Goal: Transaction & Acquisition: Purchase product/service

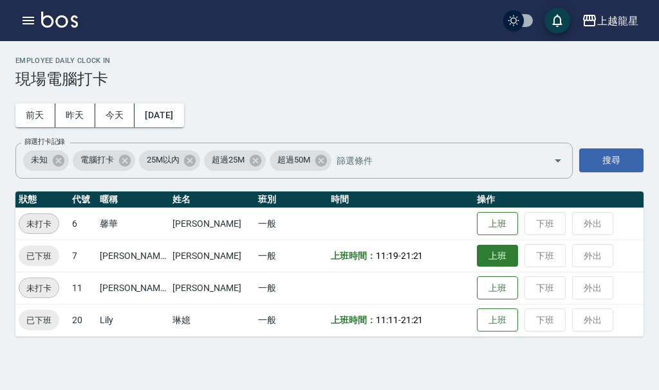
click at [482, 262] on button "上班" at bounding box center [497, 256] width 41 height 23
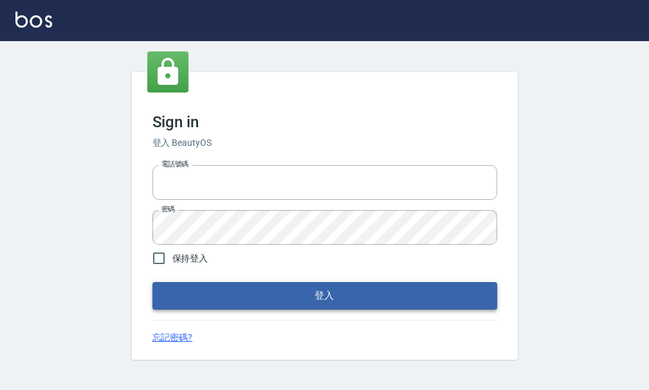
type input "25033354"
click at [267, 289] on button "登入" at bounding box center [324, 295] width 345 height 27
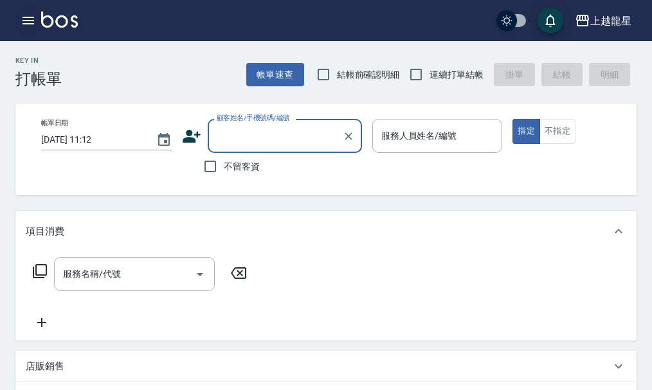
click at [33, 25] on icon "button" at bounding box center [28, 20] width 15 height 15
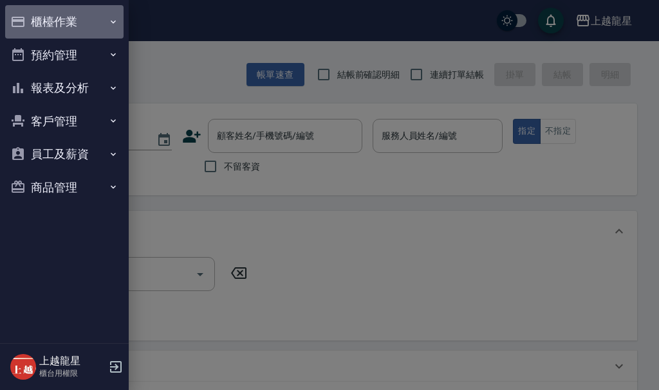
click at [36, 15] on button "櫃檯作業" at bounding box center [64, 21] width 118 height 33
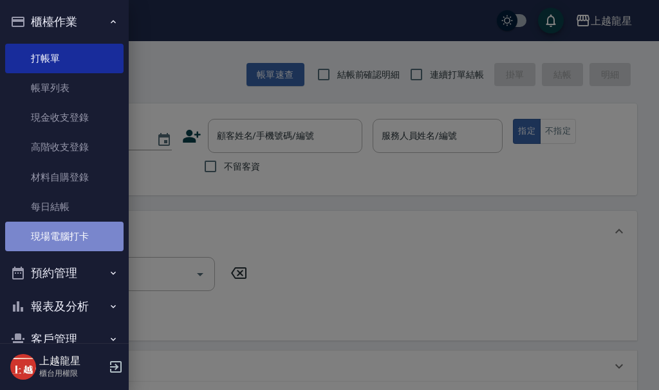
click at [86, 230] on link "現場電腦打卡" at bounding box center [64, 237] width 118 height 30
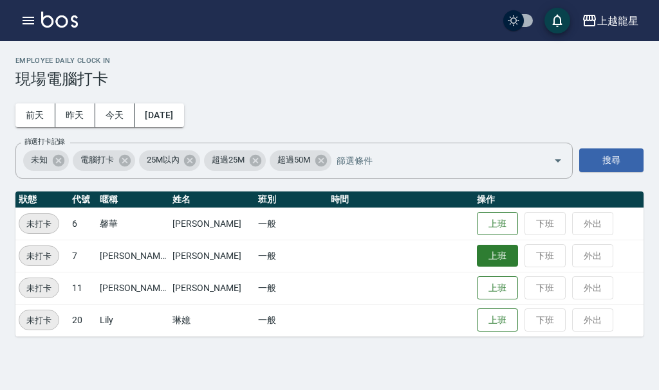
click at [493, 264] on button "上班" at bounding box center [497, 256] width 41 height 23
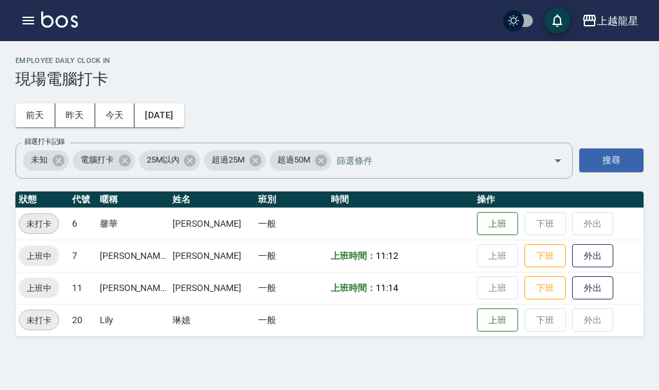
click at [55, 16] on img at bounding box center [59, 20] width 37 height 16
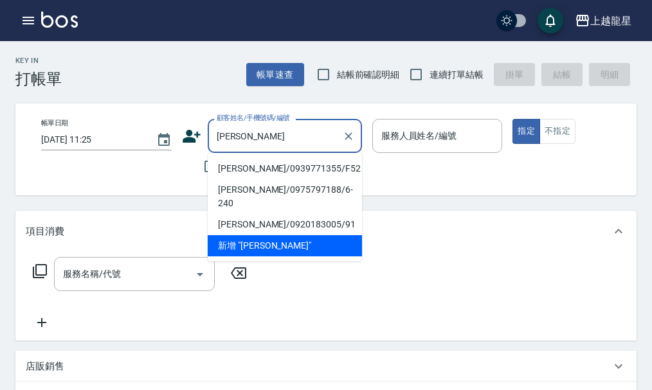
type input "[PERSON_NAME]/0939771355/F52"
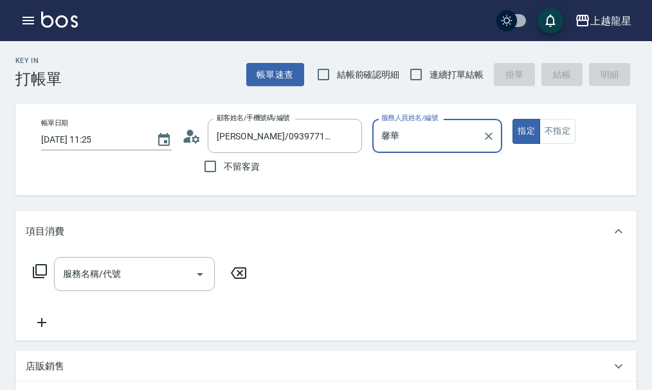
type input "馨"
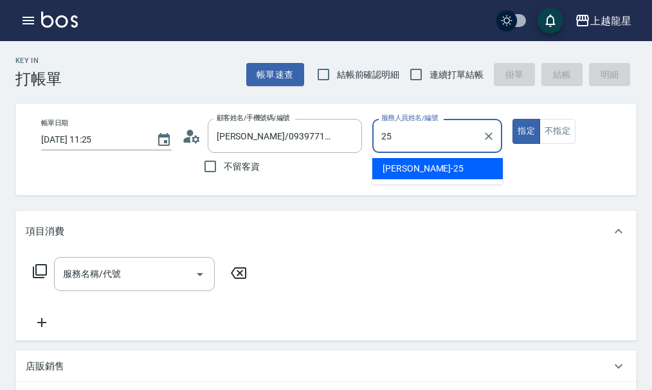
type input "淑雲-25"
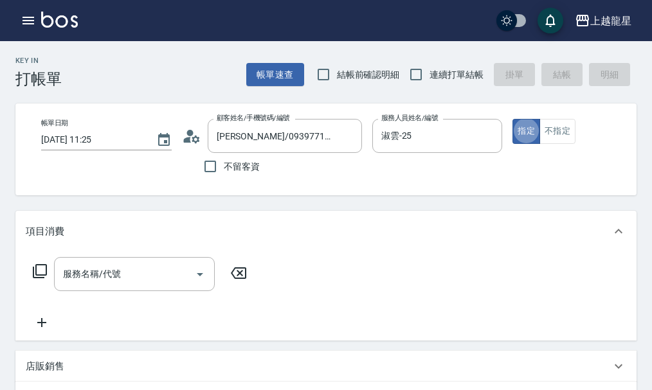
type button "true"
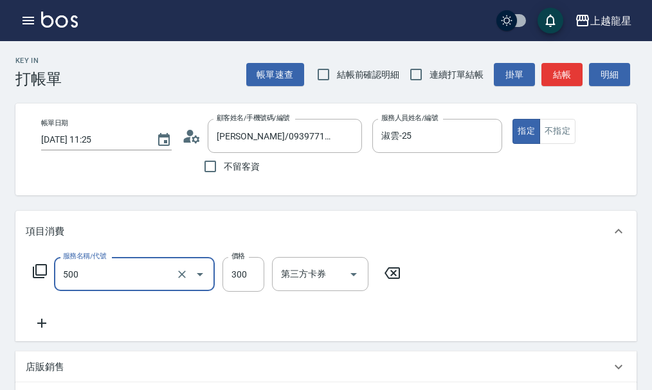
type input "一般洗髮(500)"
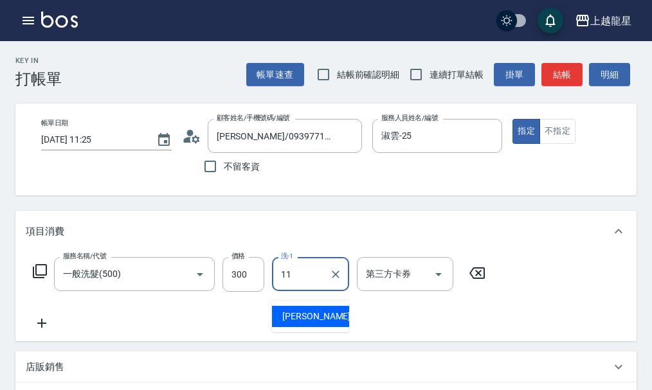
type input "[PERSON_NAME]-11"
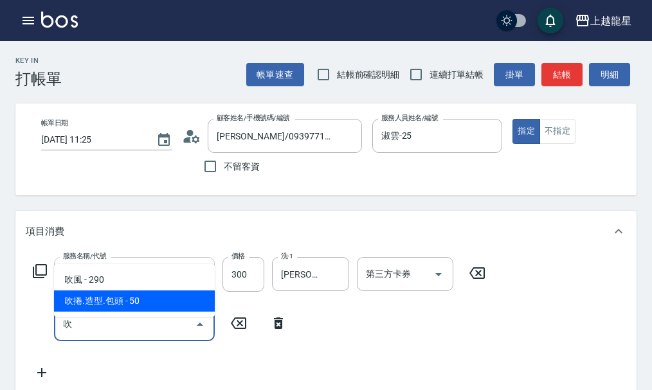
click at [84, 294] on span "吹捲.造型.包頭 - 50" at bounding box center [134, 301] width 161 height 21
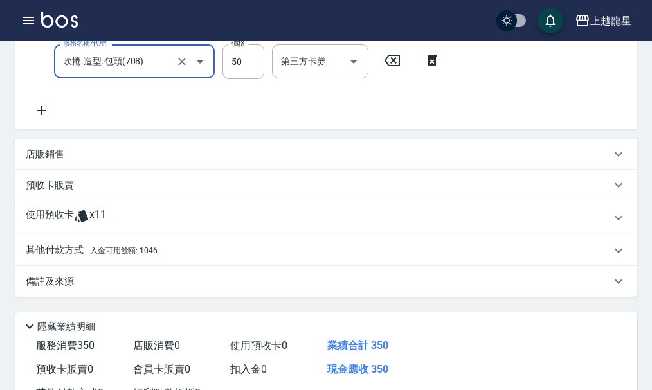
scroll to position [386, 0]
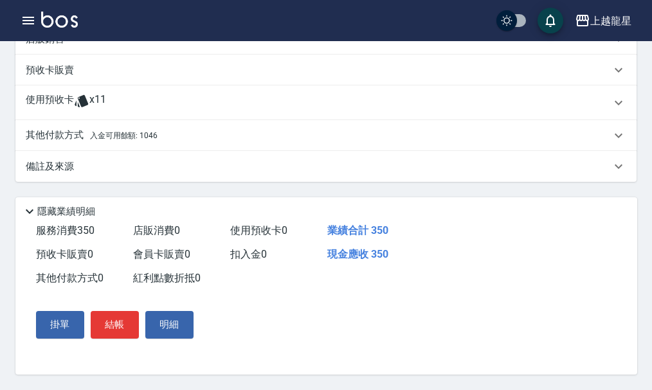
type input "吹捲.造型.包頭(708)"
click at [175, 149] on div "其他付款方式 入金可用餘額: 1046" at bounding box center [325, 135] width 621 height 31
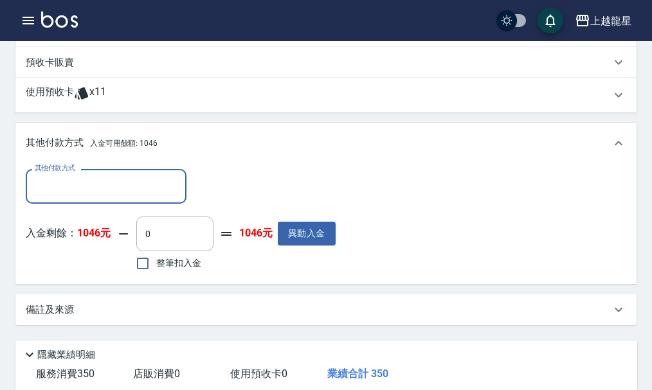
scroll to position [0, 0]
click at [144, 265] on input "整筆扣入金" at bounding box center [142, 263] width 27 height 27
checkbox input "true"
type input "350"
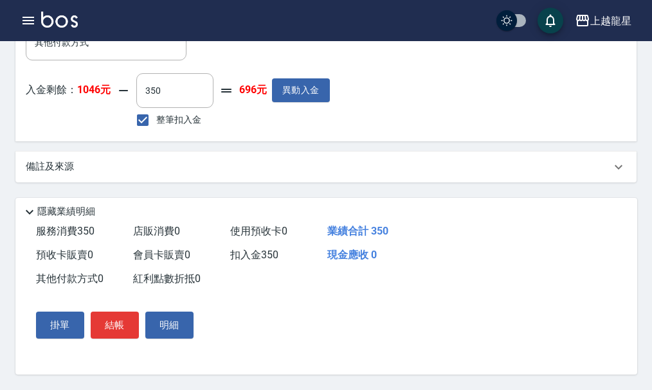
scroll to position [545, 0]
click at [117, 312] on button "結帳" at bounding box center [115, 325] width 48 height 27
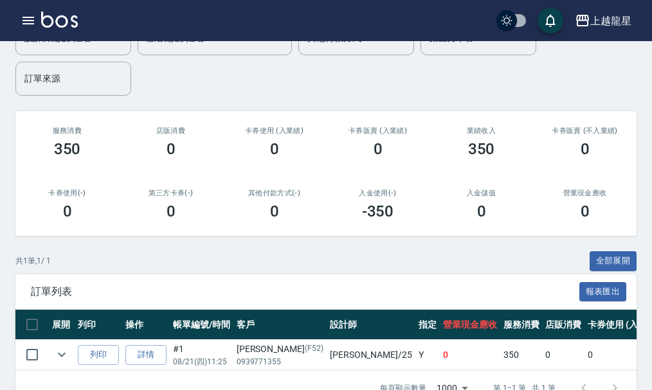
scroll to position [169, 0]
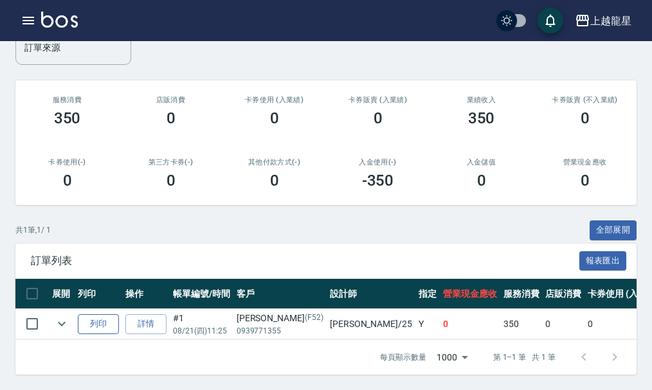
click at [95, 319] on button "列印" at bounding box center [98, 325] width 41 height 20
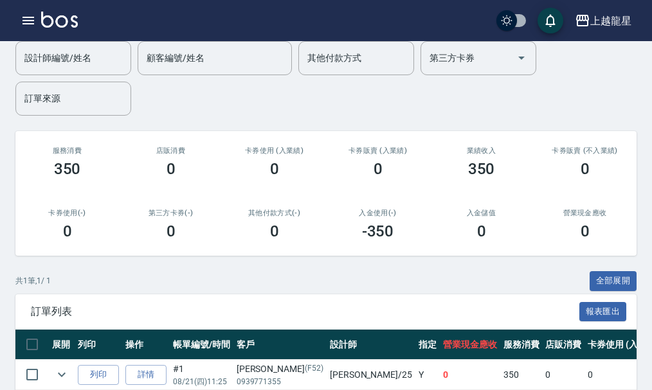
scroll to position [0, 0]
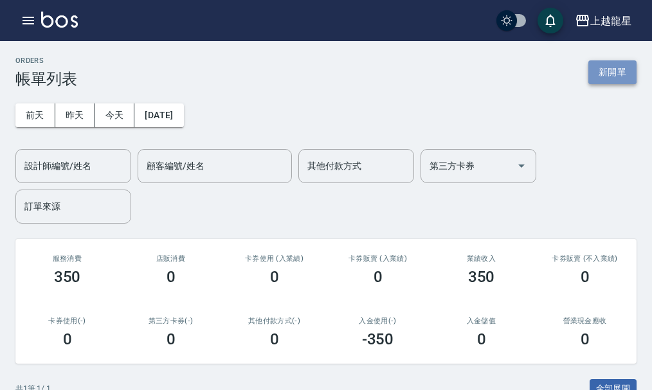
click at [592, 69] on button "新開單" at bounding box center [613, 72] width 48 height 24
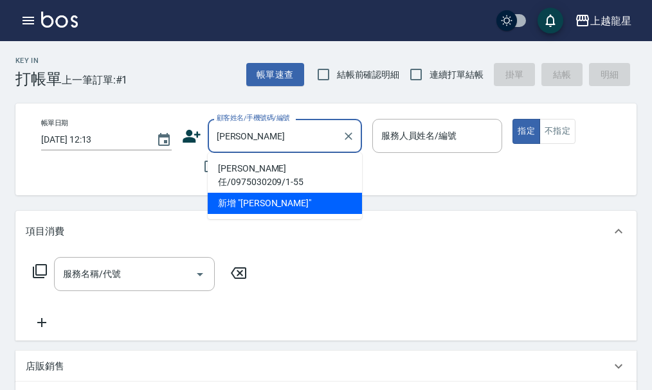
click at [267, 193] on li "新增 "[PERSON_NAME]"" at bounding box center [285, 203] width 154 height 21
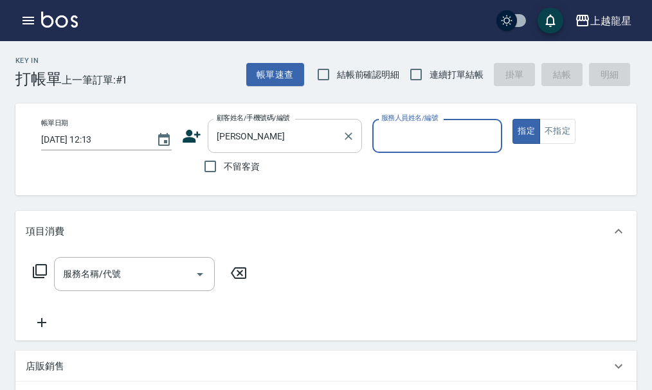
click at [302, 134] on input "[PERSON_NAME]" at bounding box center [275, 136] width 123 height 23
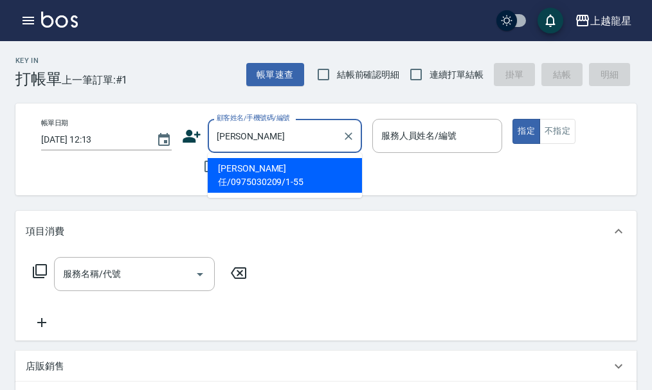
click at [239, 166] on li "[PERSON_NAME]任/0975030209/1-55" at bounding box center [285, 175] width 154 height 35
type input "[PERSON_NAME]任/0975030209/1-55"
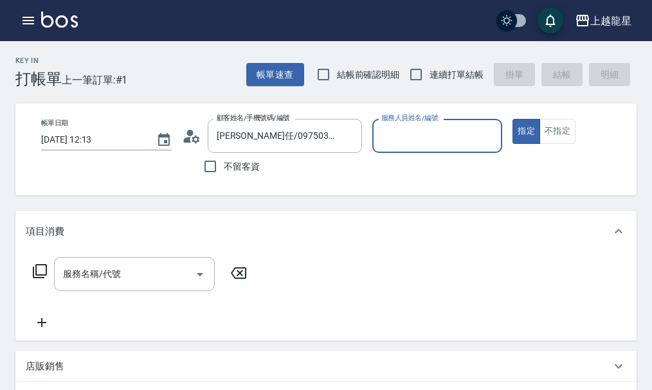
type input "雅君-7"
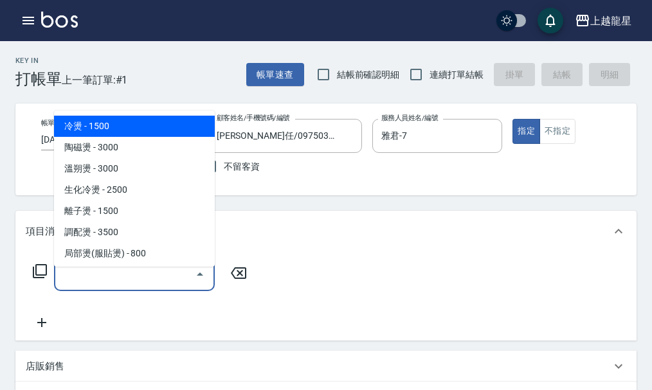
click at [118, 286] on input "服務名稱/代號" at bounding box center [125, 274] width 130 height 23
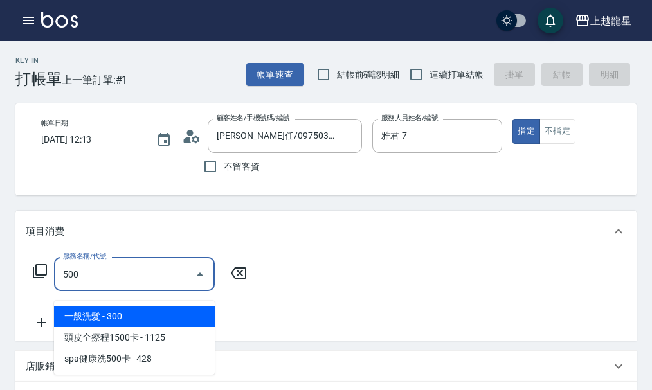
type input "一般洗髮(500)"
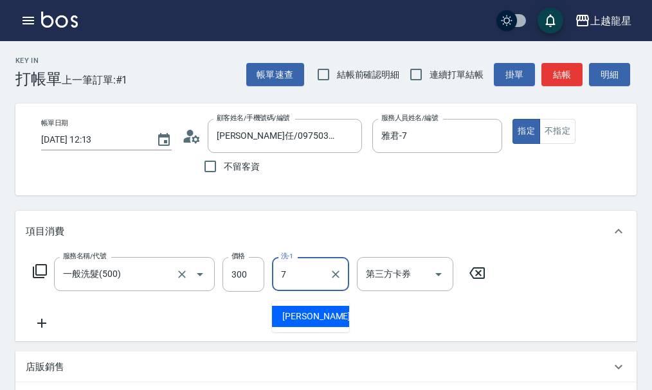
type input "雅君-7"
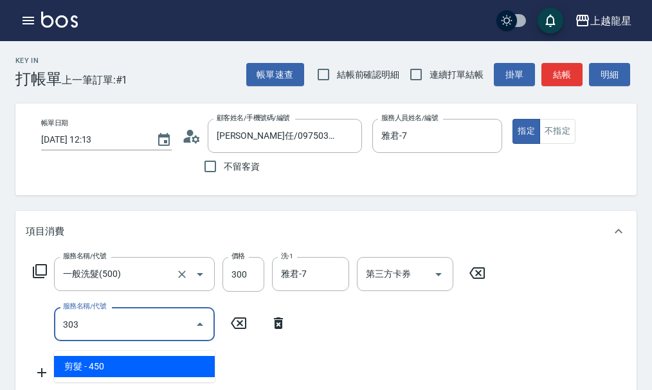
type input "剪髮(303)"
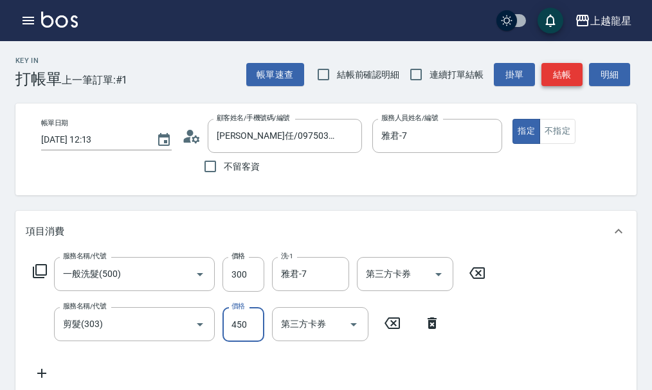
click at [574, 73] on button "結帳" at bounding box center [562, 75] width 41 height 24
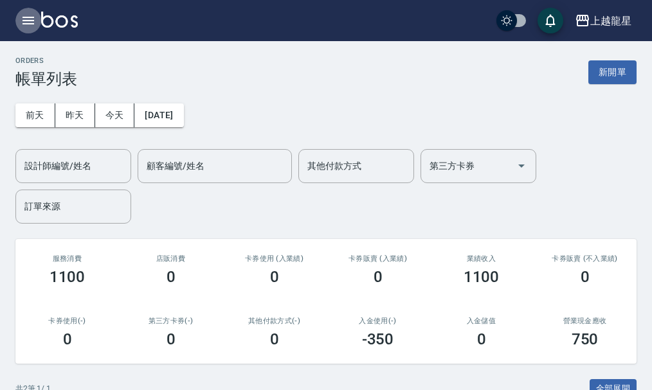
click at [21, 20] on icon "button" at bounding box center [28, 20] width 15 height 15
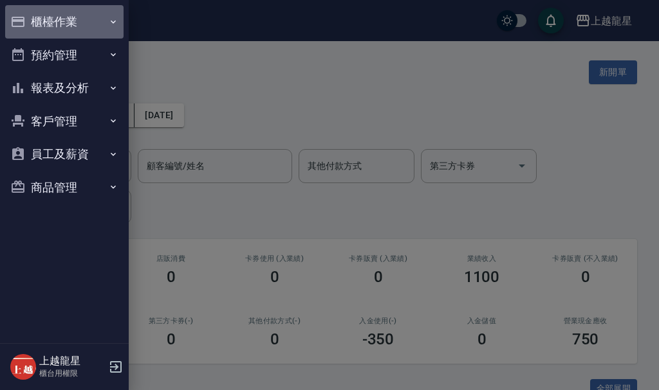
click at [73, 21] on button "櫃檯作業" at bounding box center [64, 21] width 118 height 33
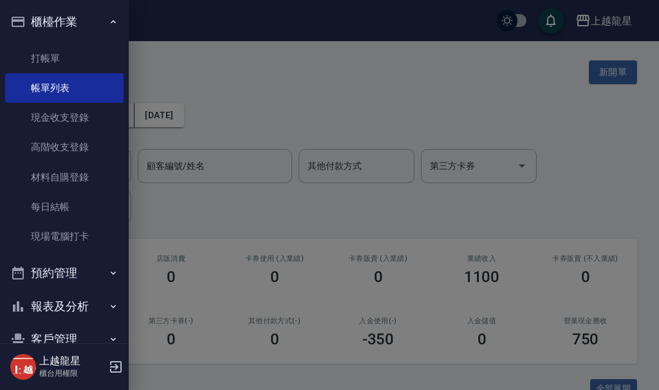
click at [75, 21] on button "櫃檯作業" at bounding box center [64, 21] width 118 height 33
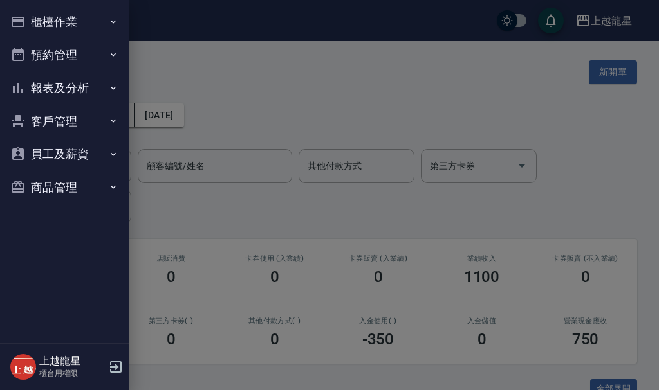
click at [186, 73] on div at bounding box center [329, 195] width 659 height 390
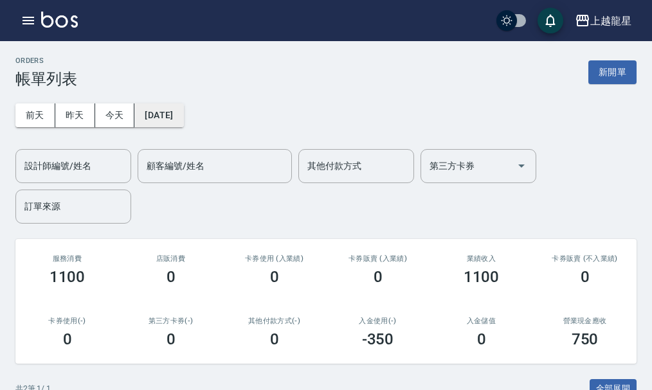
click at [181, 118] on button "[DATE]" at bounding box center [158, 116] width 49 height 24
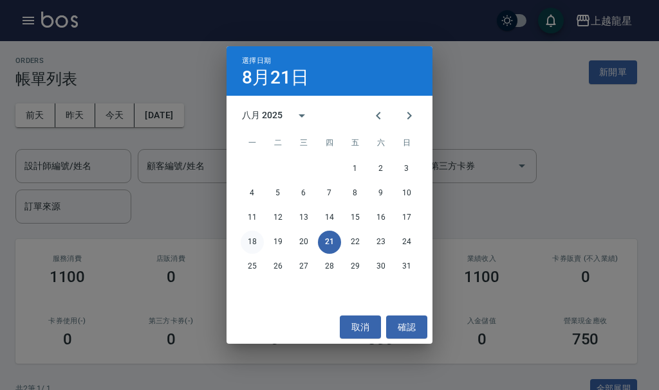
click at [256, 244] on button "18" at bounding box center [252, 242] width 23 height 23
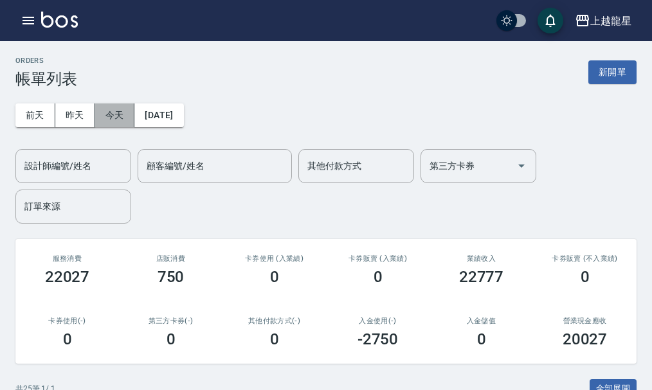
click at [118, 115] on button "今天" at bounding box center [115, 116] width 40 height 24
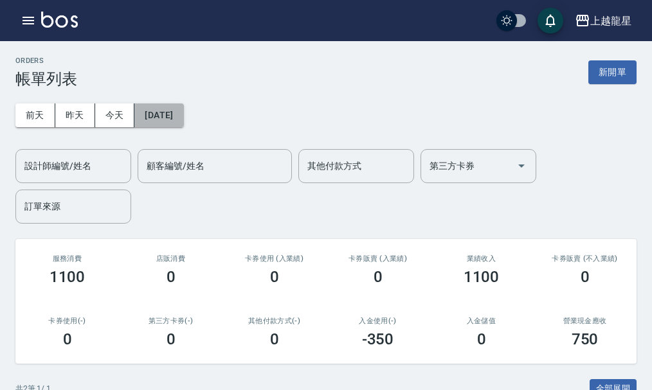
click at [163, 120] on button "[DATE]" at bounding box center [158, 116] width 49 height 24
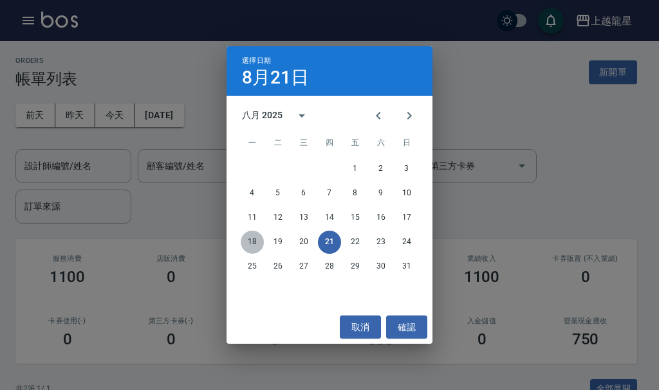
click at [251, 239] on button "18" at bounding box center [252, 242] width 23 height 23
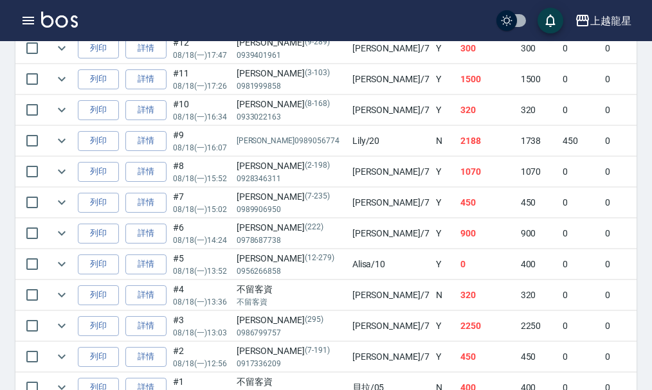
scroll to position [909, 0]
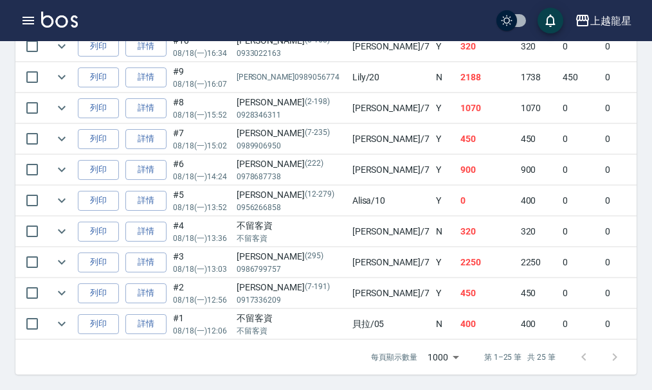
click at [53, 21] on img at bounding box center [59, 20] width 37 height 16
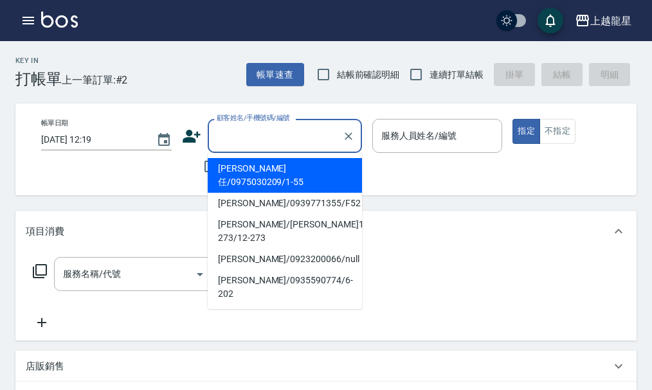
click at [281, 130] on input "顧客姓名/手機號碼/編號" at bounding box center [275, 136] width 123 height 23
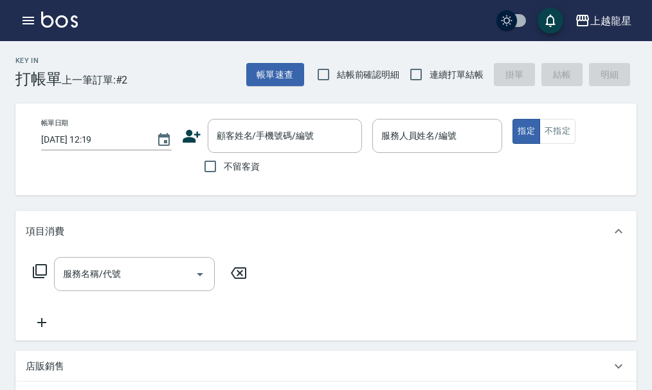
click at [408, 173] on div "帳單日期 [DATE] 12:19 顧客姓名/手機號碼/編號 顧客姓名/手機號碼/編號 不留客資 服務人員姓名/編號 服務人員姓名/編號 指定 不指定" at bounding box center [337, 149] width 612 height 61
click at [280, 142] on input "顧客姓名/手機號碼/編號" at bounding box center [275, 136] width 123 height 23
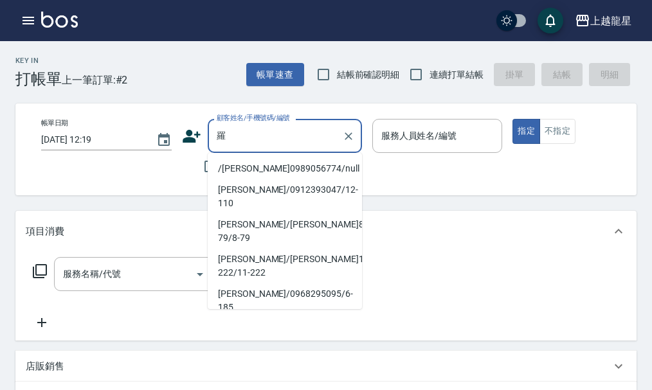
click at [281, 163] on li "/[PERSON_NAME]0989056774/null" at bounding box center [285, 168] width 154 height 21
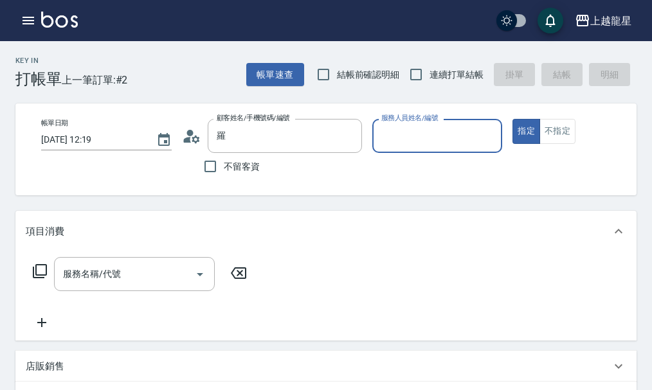
type input "/[PERSON_NAME]0989056774/null"
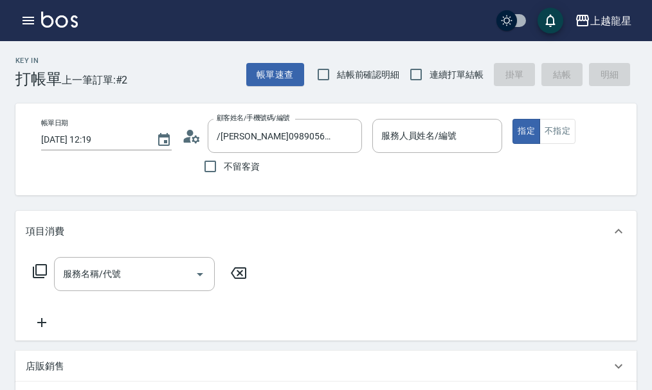
click at [196, 138] on icon at bounding box center [196, 139] width 8 height 8
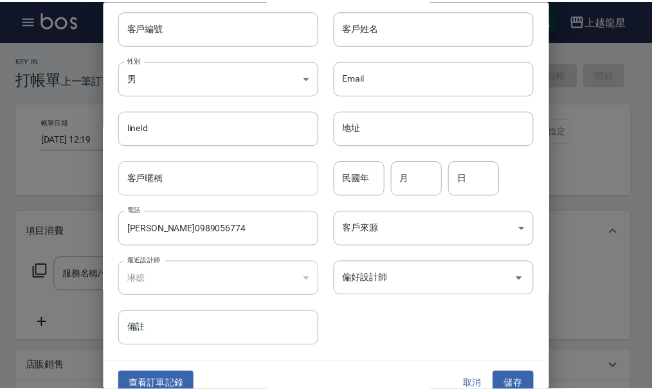
scroll to position [55, 0]
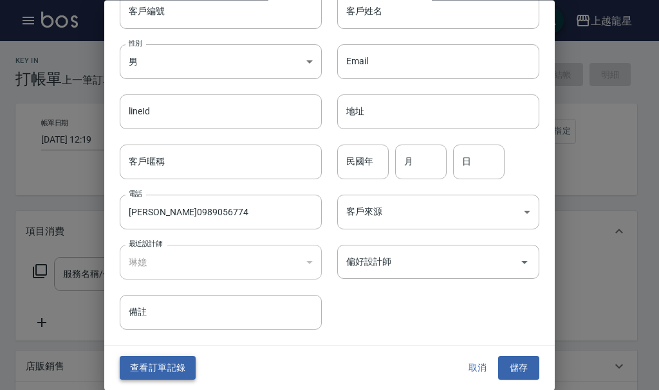
click at [170, 364] on button "查看訂單記錄" at bounding box center [158, 369] width 76 height 24
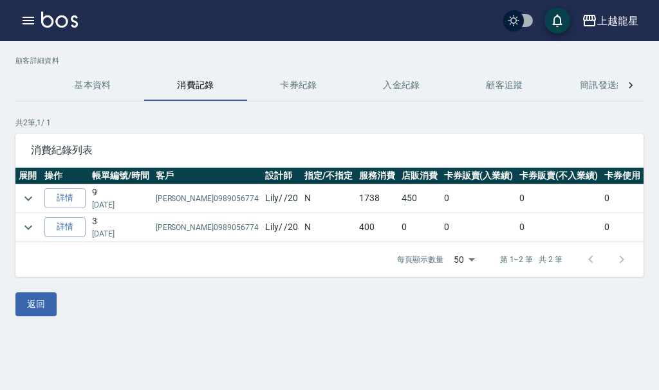
click at [89, 86] on button "基本資料" at bounding box center [92, 85] width 103 height 31
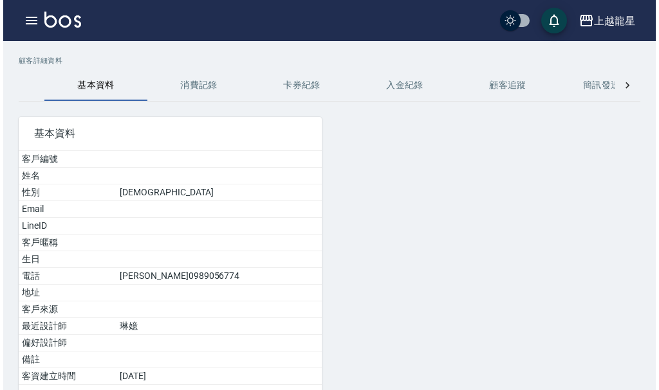
scroll to position [93, 0]
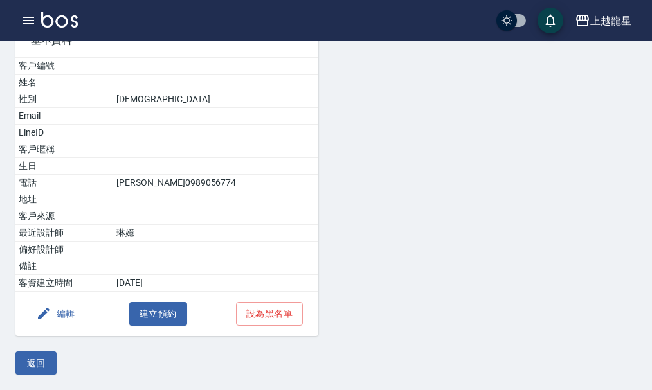
click at [61, 316] on button "編輯" at bounding box center [56, 314] width 50 height 24
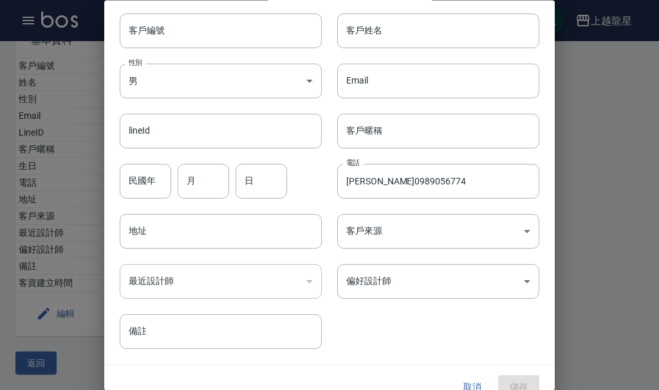
scroll to position [55, 0]
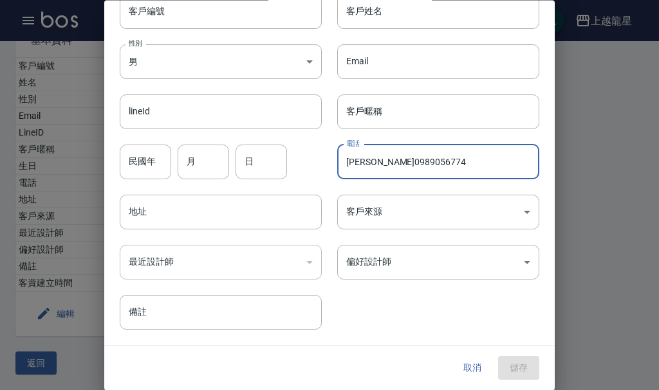
drag, startPoint x: 372, startPoint y: 165, endPoint x: 338, endPoint y: 170, distance: 34.6
click at [338, 170] on input "[PERSON_NAME]0989056774" at bounding box center [438, 162] width 202 height 35
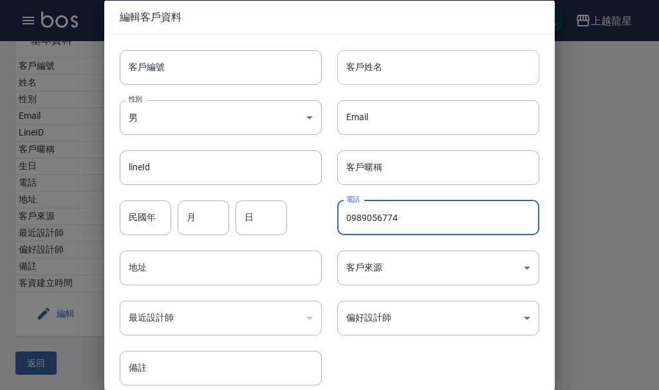
type input "0989056774"
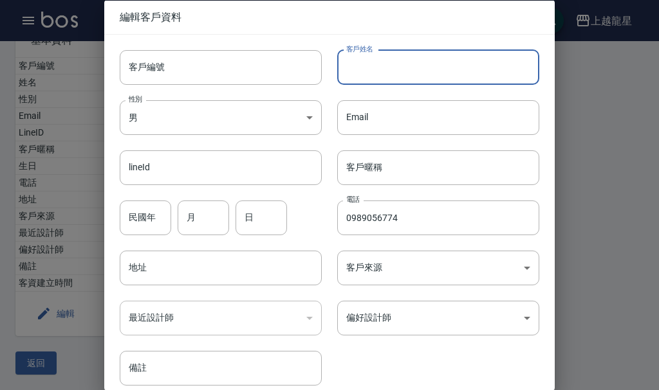
click at [380, 74] on input "客戶姓名" at bounding box center [438, 67] width 202 height 35
paste input "[PERSON_NAME]"
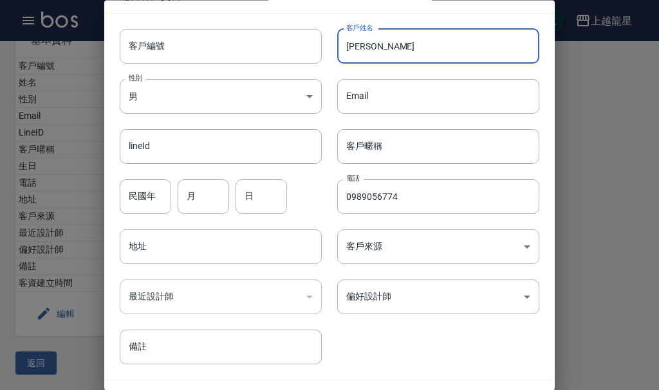
scroll to position [55, 0]
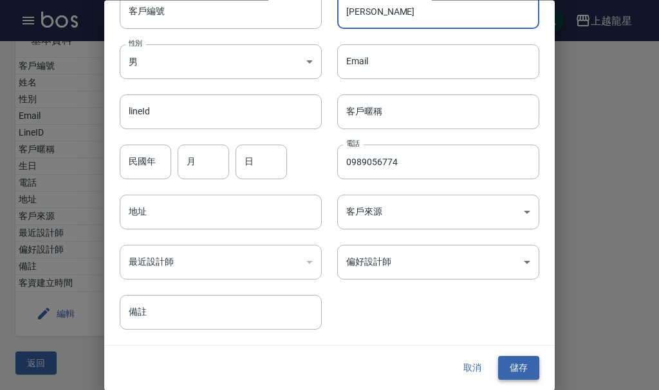
type input "[PERSON_NAME]"
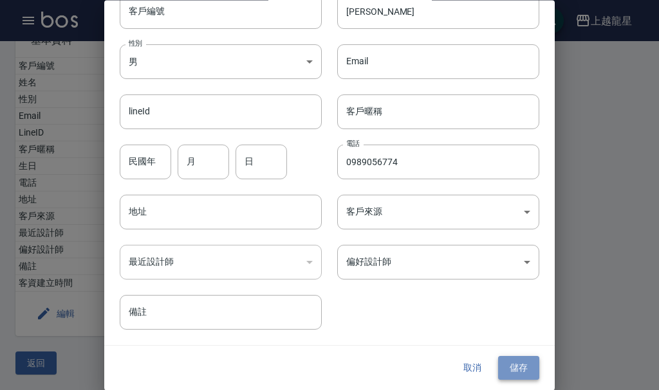
click at [511, 369] on button "儲存" at bounding box center [518, 369] width 41 height 24
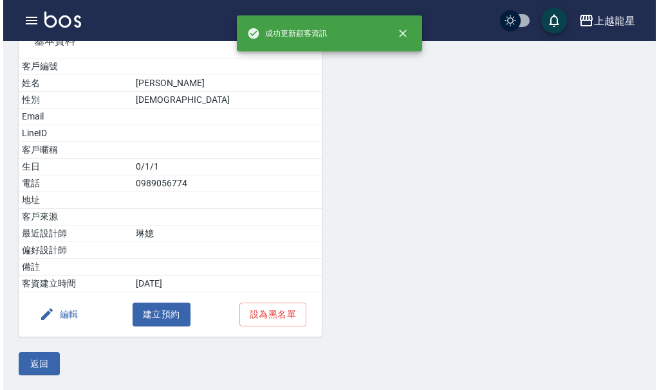
scroll to position [116, 0]
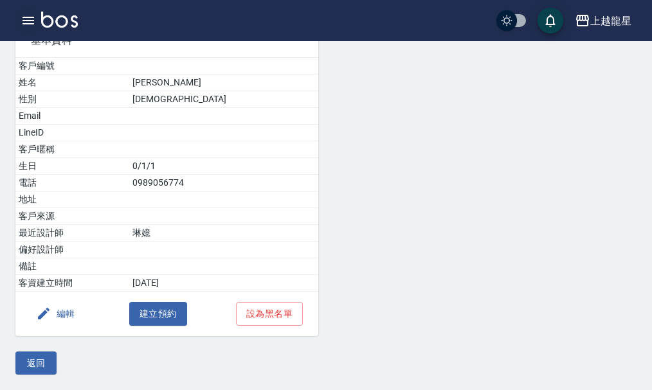
click at [22, 20] on icon "button" at bounding box center [28, 20] width 15 height 15
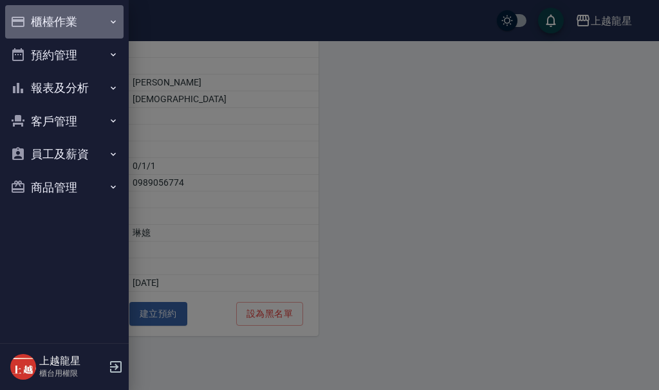
click at [33, 20] on button "櫃檯作業" at bounding box center [64, 21] width 118 height 33
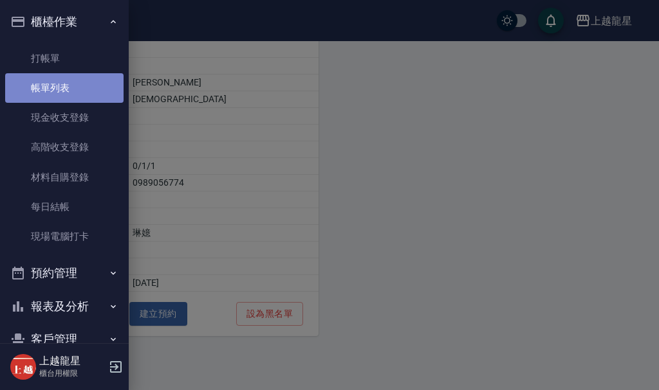
click at [64, 98] on link "帳單列表" at bounding box center [64, 88] width 118 height 30
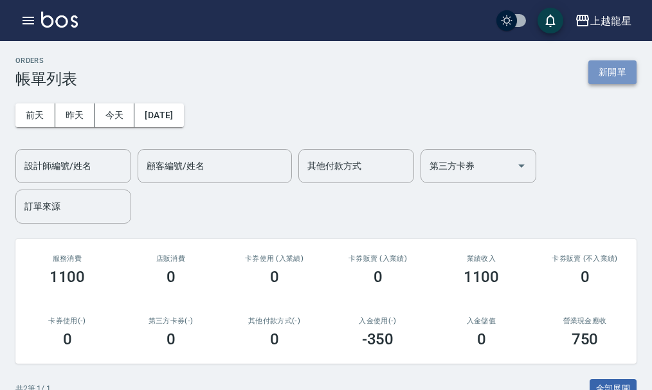
click at [623, 70] on button "新開單" at bounding box center [613, 72] width 48 height 24
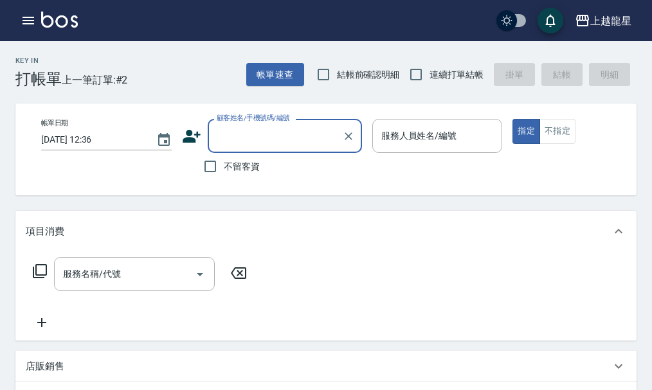
click at [269, 132] on input "顧客姓名/手機號碼/編號" at bounding box center [275, 136] width 123 height 23
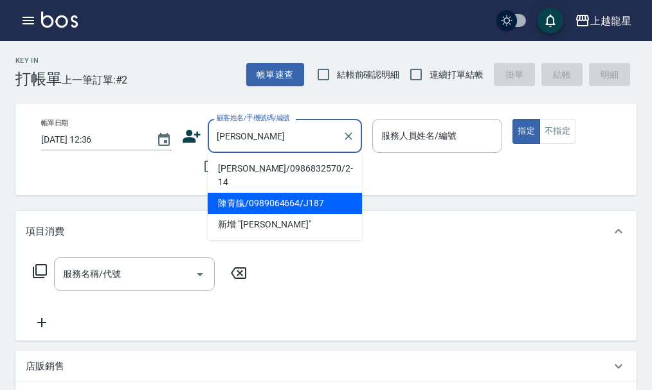
click at [302, 199] on li "陳青靝/0989064664/J187" at bounding box center [285, 203] width 154 height 21
type input "陳青靝/0989064664/J187"
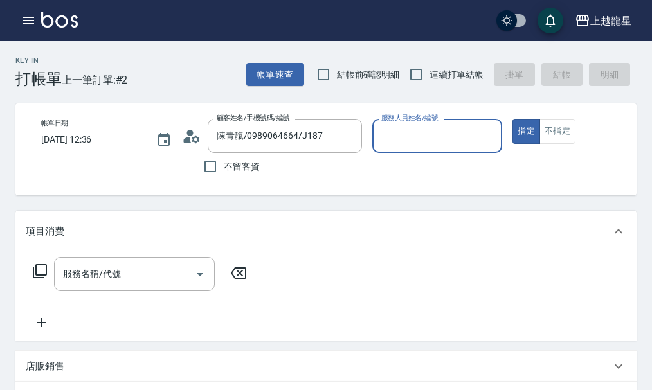
type input "Alisa-10"
click at [170, 274] on div "服務名稱/代號" at bounding box center [134, 274] width 161 height 34
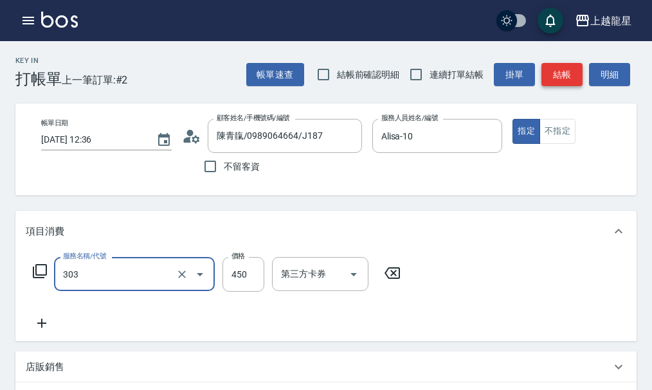
type input "剪髮(303)"
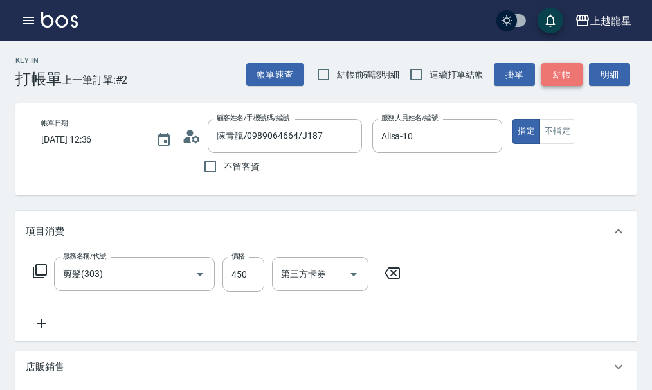
click at [546, 73] on button "結帳" at bounding box center [562, 75] width 41 height 24
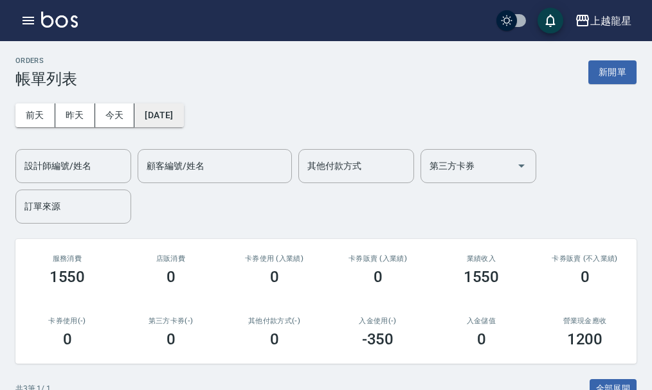
click at [183, 113] on button "[DATE]" at bounding box center [158, 116] width 49 height 24
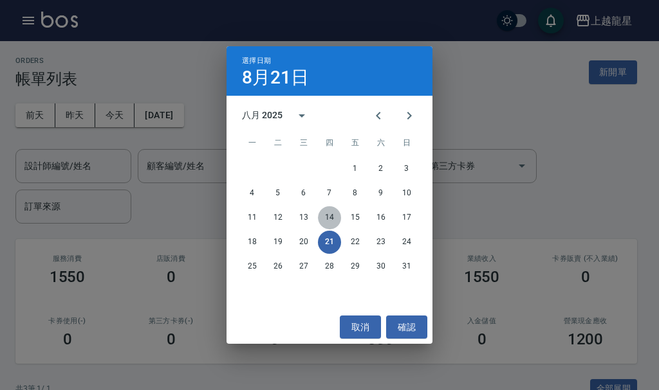
click at [333, 217] on button "14" at bounding box center [329, 217] width 23 height 23
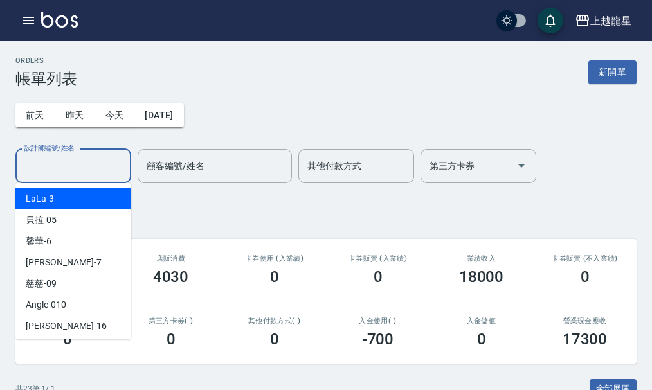
click at [80, 155] on input "設計師編號/姓名" at bounding box center [73, 166] width 104 height 23
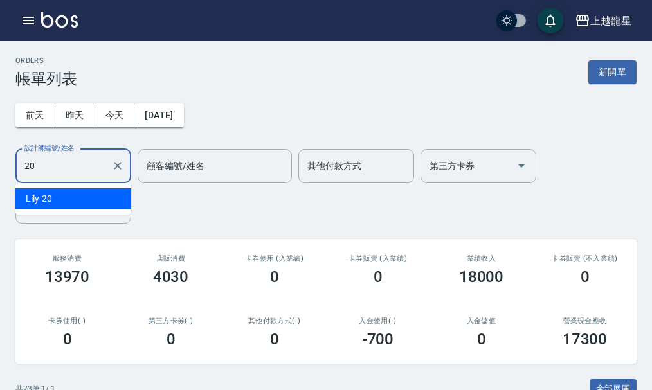
type input "Lily-20"
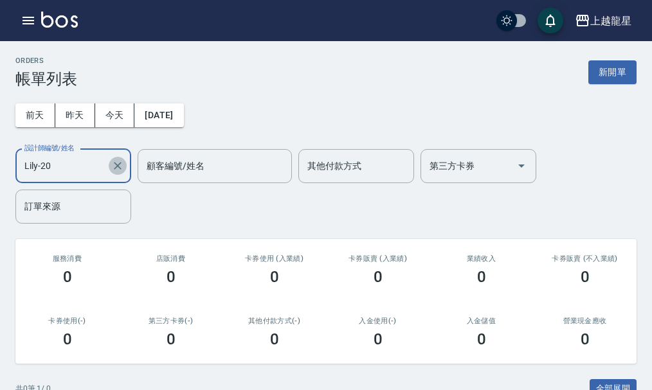
click at [120, 165] on icon "Clear" at bounding box center [117, 166] width 13 height 13
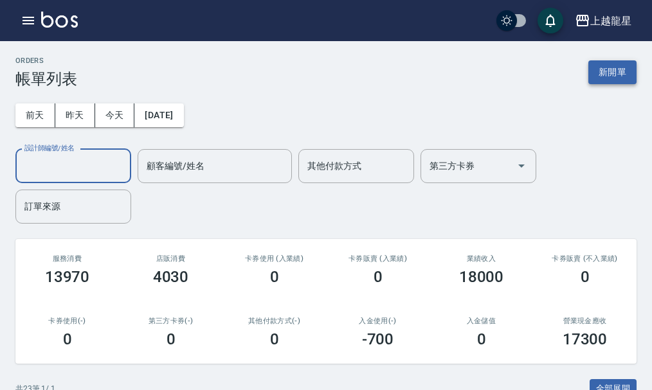
click at [603, 71] on button "新開單" at bounding box center [613, 72] width 48 height 24
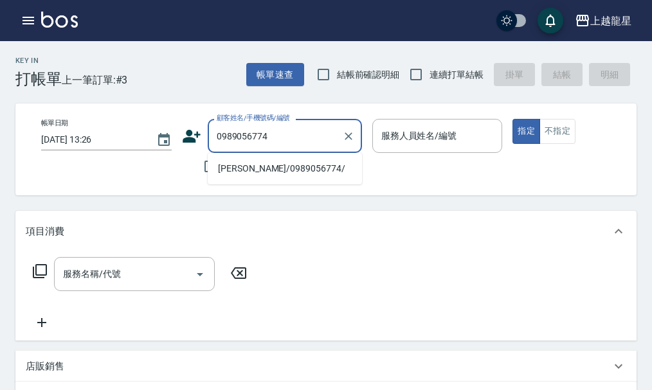
drag, startPoint x: 214, startPoint y: 136, endPoint x: 273, endPoint y: 137, distance: 59.2
click at [273, 137] on input "0989056774" at bounding box center [275, 136] width 123 height 23
type input "0989056774"
click at [24, 15] on icon "button" at bounding box center [28, 20] width 15 height 15
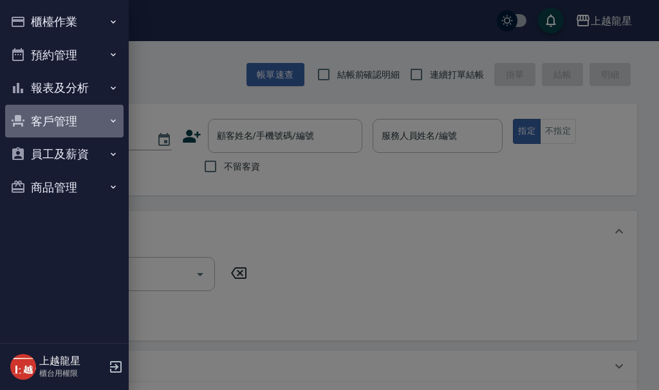
click at [74, 124] on button "客戶管理" at bounding box center [64, 121] width 118 height 33
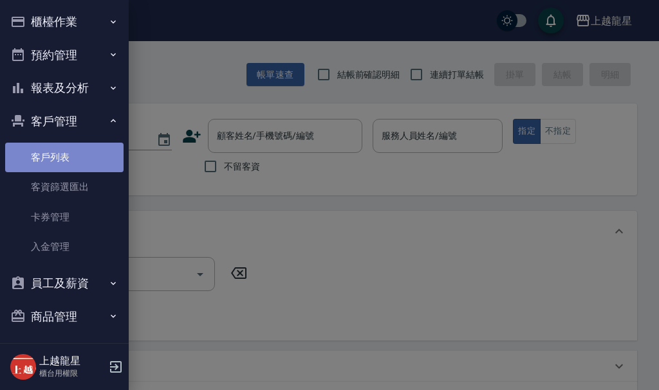
click at [83, 150] on link "客戶列表" at bounding box center [64, 158] width 118 height 30
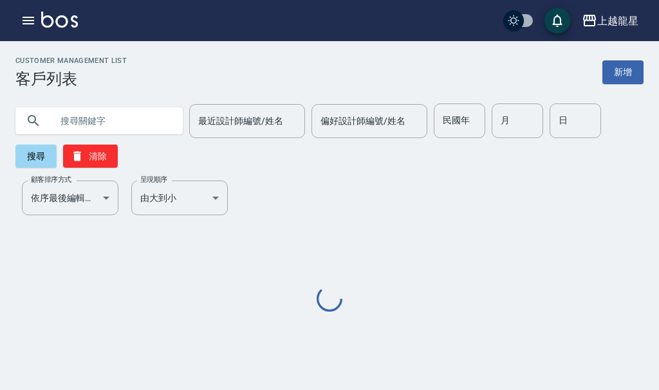
click at [93, 118] on input "text" at bounding box center [111, 121] width 121 height 35
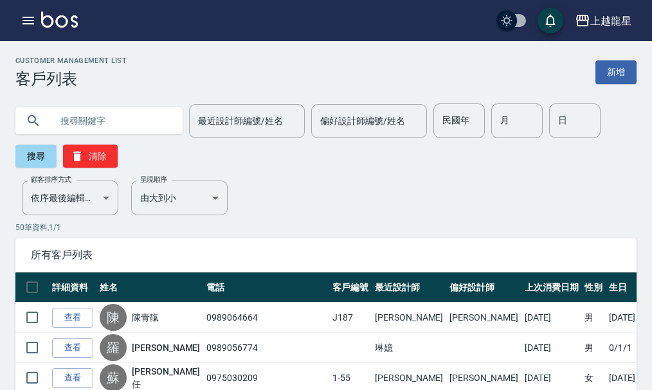
paste input "0989056774"
type input "0989056774"
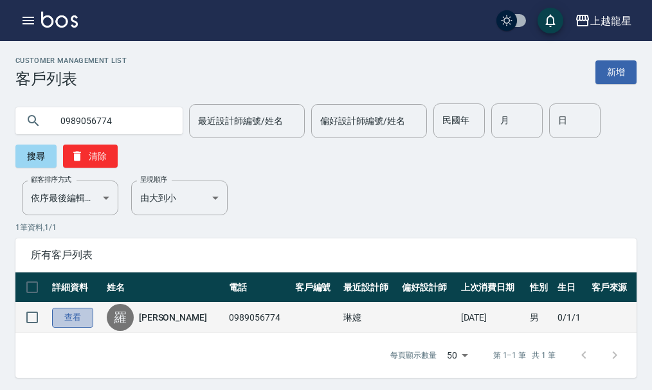
click at [71, 321] on link "查看" at bounding box center [72, 318] width 41 height 20
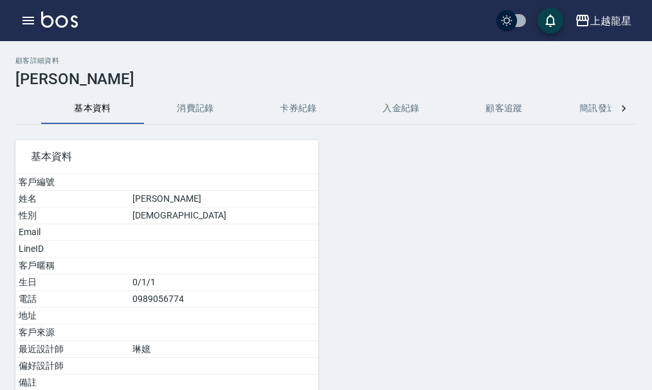
click at [188, 108] on button "消費記錄" at bounding box center [195, 108] width 103 height 31
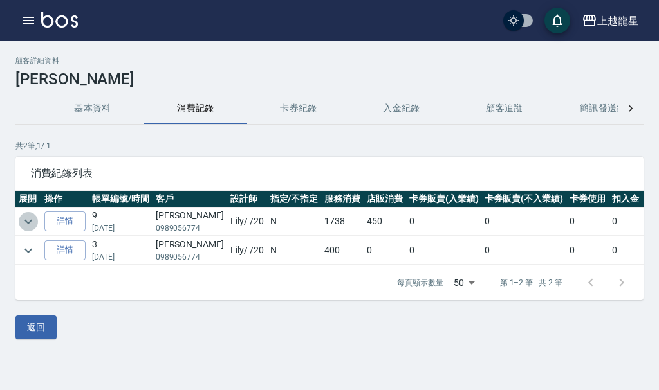
click at [26, 215] on icon "expand row" at bounding box center [28, 221] width 15 height 15
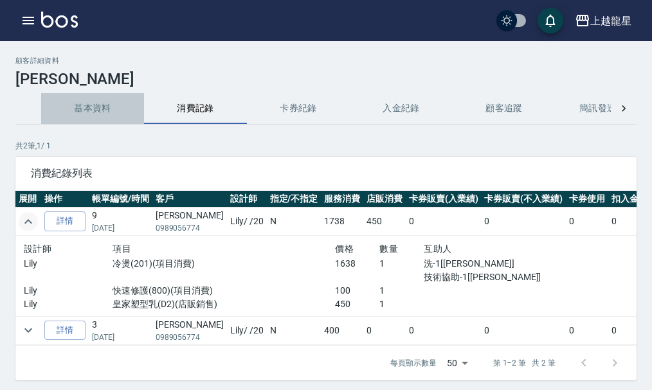
click at [98, 107] on button "基本資料" at bounding box center [92, 108] width 103 height 31
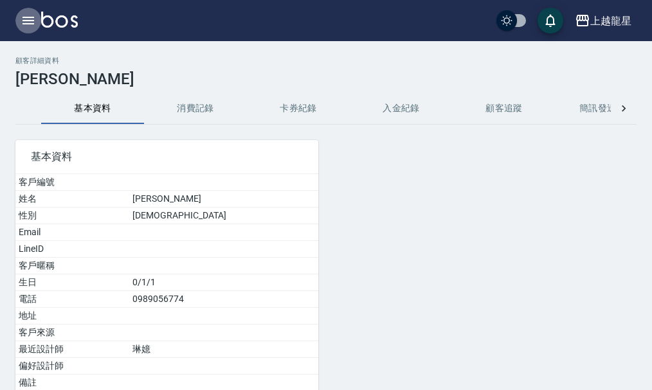
click at [30, 12] on button "button" at bounding box center [28, 21] width 26 height 26
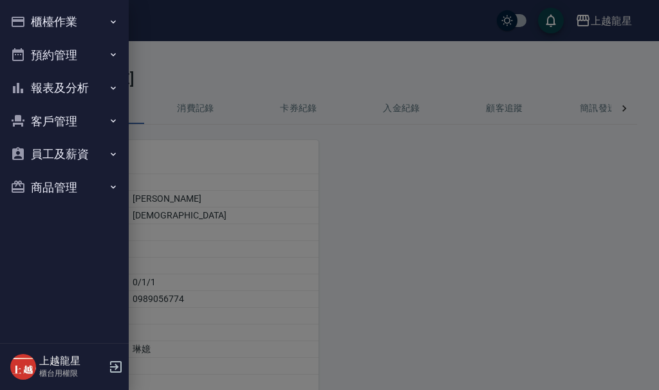
click at [84, 20] on button "櫃檯作業" at bounding box center [64, 21] width 118 height 33
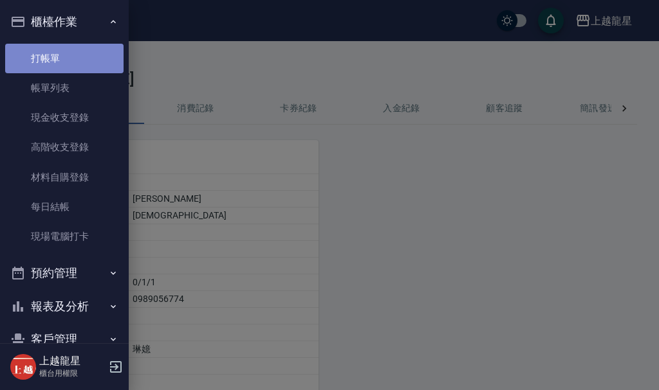
click at [83, 58] on link "打帳單" at bounding box center [64, 59] width 118 height 30
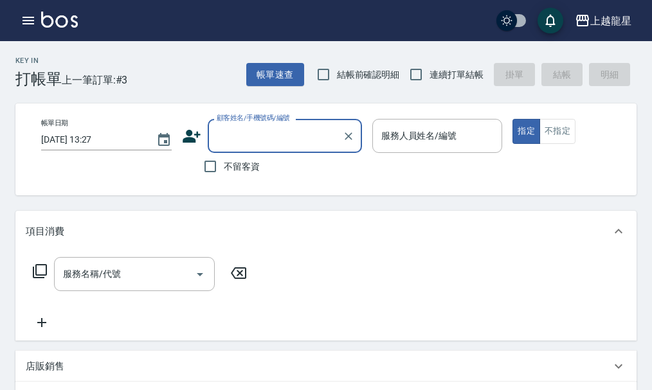
click at [256, 129] on input "顧客姓名/手機號碼/編號" at bounding box center [275, 136] width 123 height 23
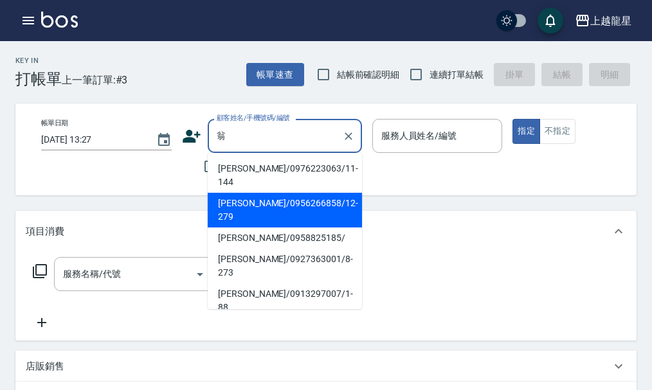
click at [258, 193] on li "[PERSON_NAME]/0956266858/12-279" at bounding box center [285, 210] width 154 height 35
type input "[PERSON_NAME]/0956266858/12-279"
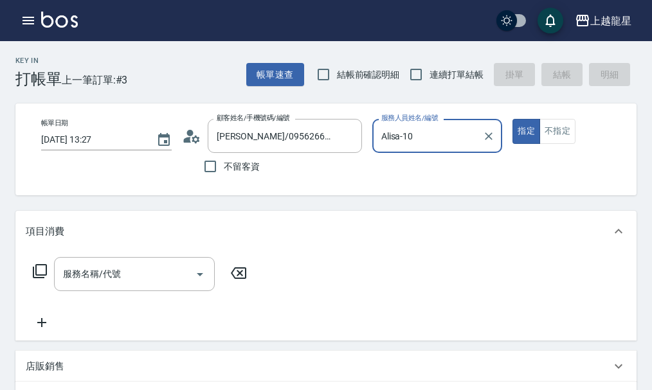
type input "Alisa-10"
click at [135, 286] on input "服務名稱/代號" at bounding box center [125, 274] width 130 height 23
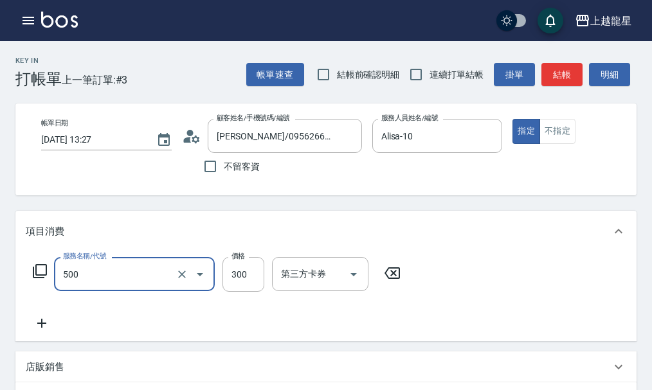
type input "一般洗髮(500)"
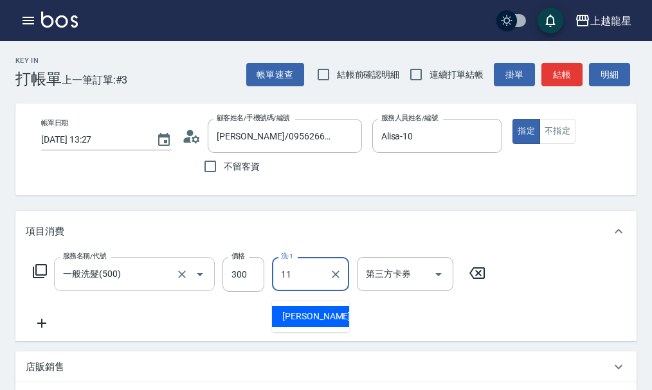
type input "[PERSON_NAME]-11"
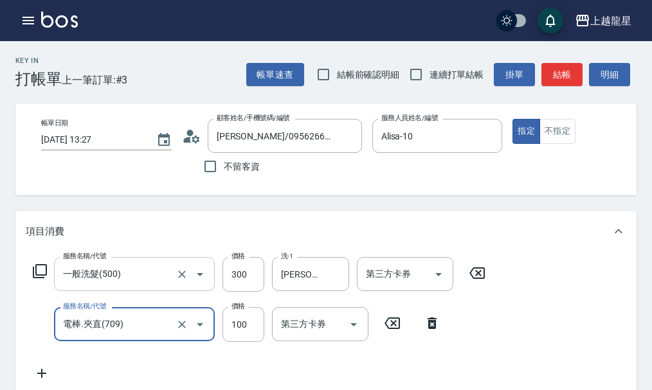
type input "電棒.夾直(709)"
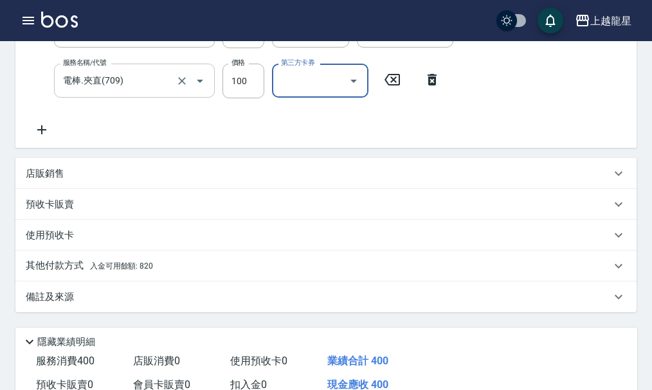
scroll to position [390, 0]
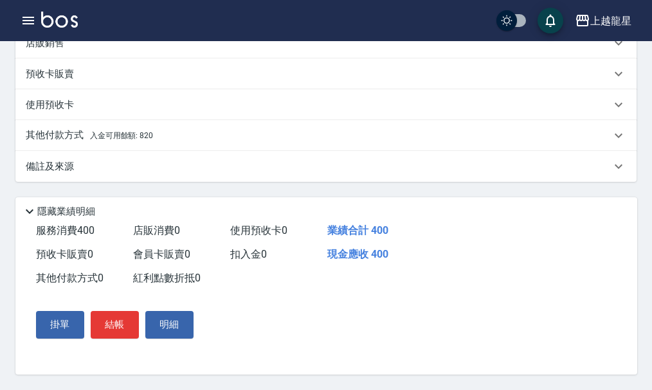
click at [178, 129] on div "其他付款方式 入金可用餘額: 820" at bounding box center [318, 136] width 585 height 14
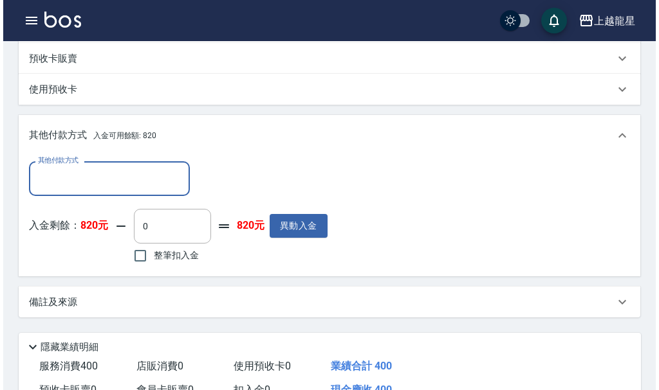
scroll to position [0, 0]
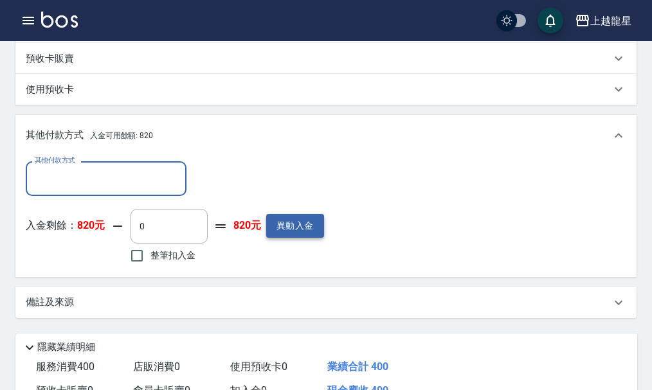
click at [301, 238] on button "異動入金" at bounding box center [295, 226] width 58 height 24
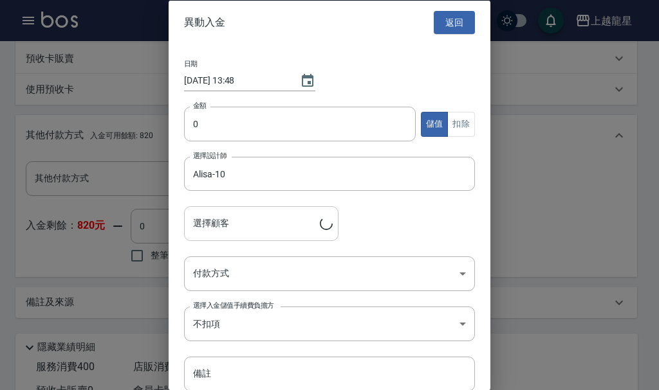
type input "[PERSON_NAME]/0956266858/12-279"
click at [253, 124] on input "0" at bounding box center [300, 124] width 232 height 35
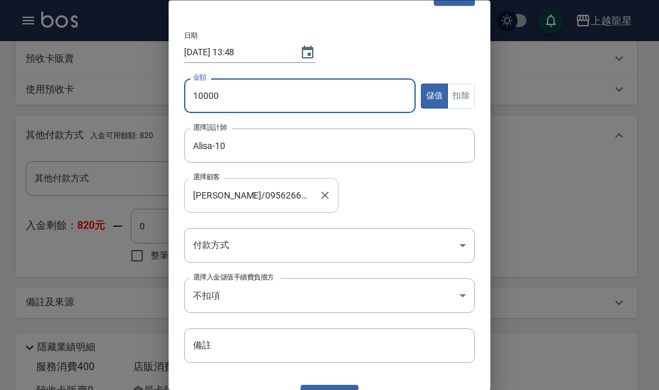
scroll to position [52, 0]
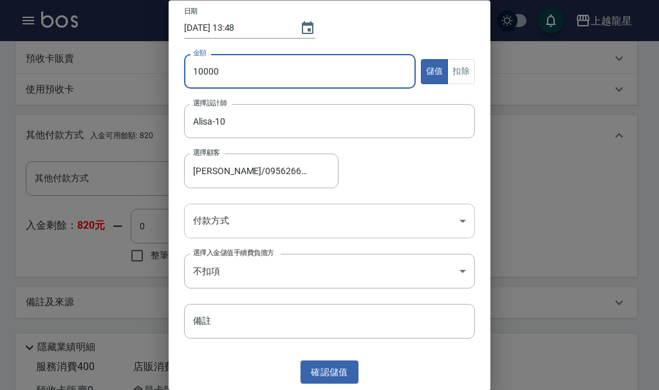
type input "10000"
click at [260, 215] on body "上越龍星 登出 櫃檯作業 打帳單 帳單列表 現金收支登錄 高階收支登錄 材料自購登錄 每日結帳 現場電腦打卡 預約管理 預約管理 單日預約紀錄 單週預約紀錄 …" at bounding box center [329, 68] width 659 height 916
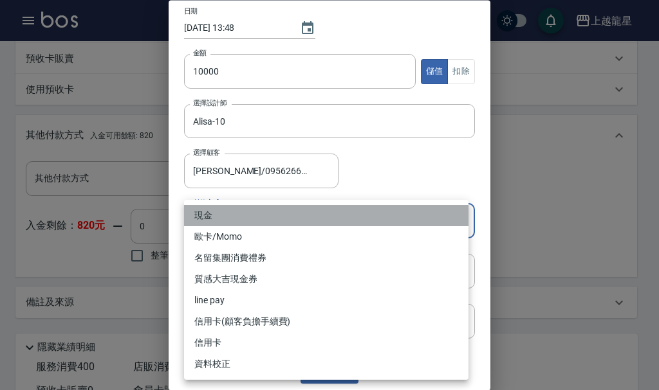
click at [257, 211] on li "現金" at bounding box center [326, 215] width 284 height 21
type input "現金"
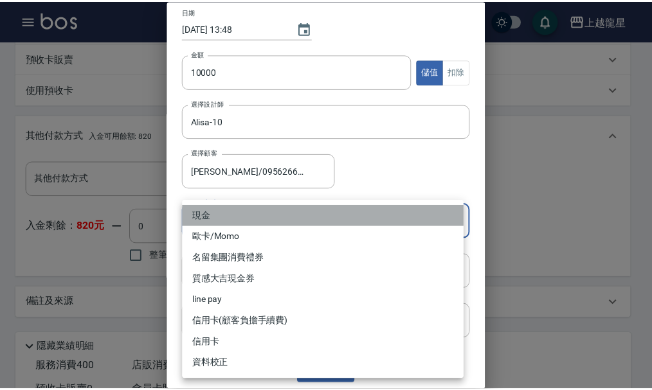
scroll to position [3, 0]
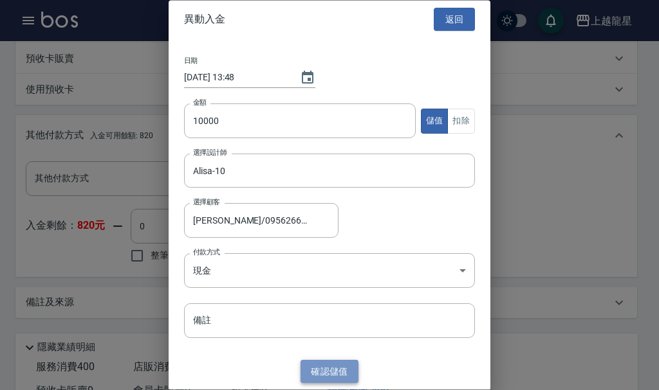
click at [334, 369] on button "確認 儲值" at bounding box center [329, 372] width 58 height 24
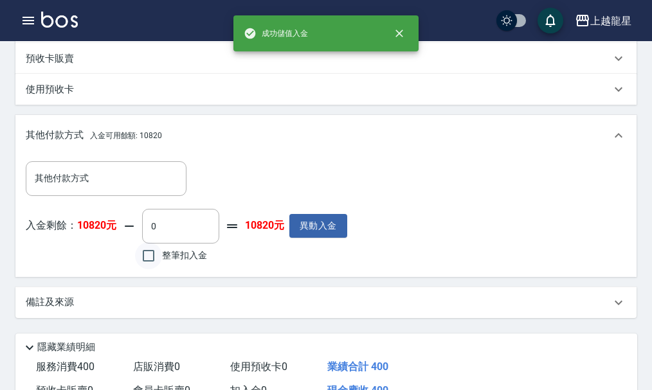
click at [151, 268] on input "整筆扣入金" at bounding box center [148, 255] width 27 height 27
checkbox input "true"
type input "400"
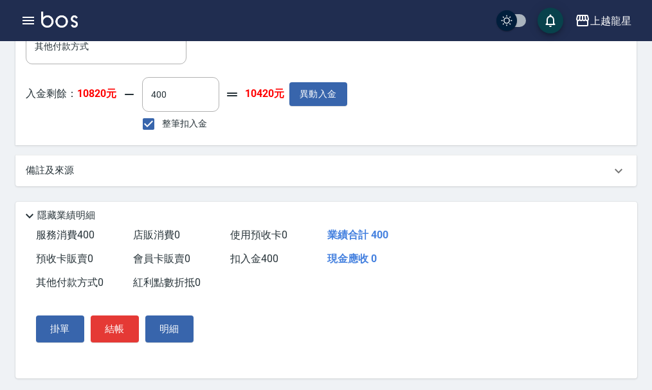
scroll to position [541, 0]
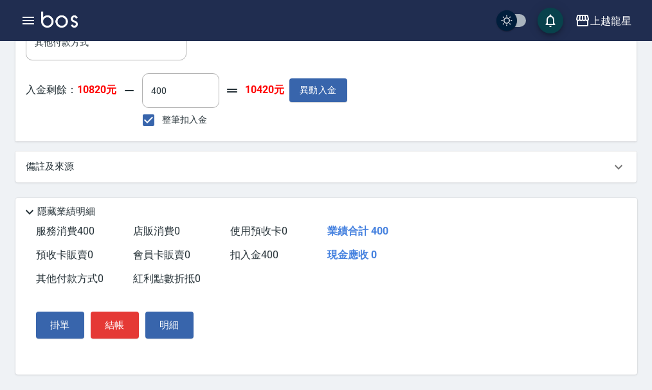
click at [123, 318] on button "結帳" at bounding box center [115, 325] width 48 height 27
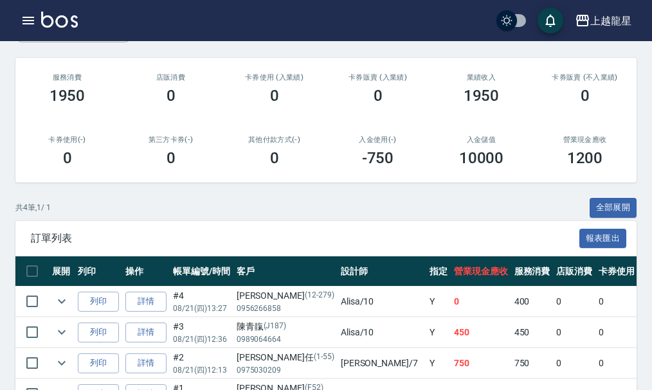
scroll to position [261, 0]
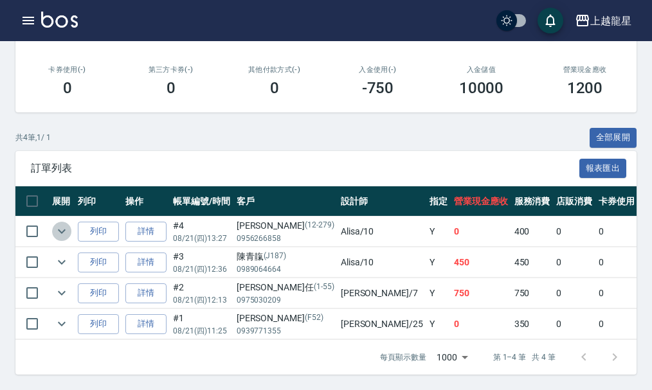
click at [55, 224] on icon "expand row" at bounding box center [61, 231] width 15 height 15
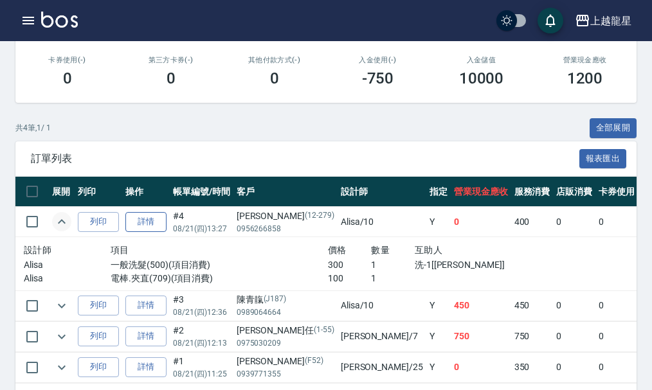
click at [137, 218] on link "詳情" at bounding box center [145, 222] width 41 height 20
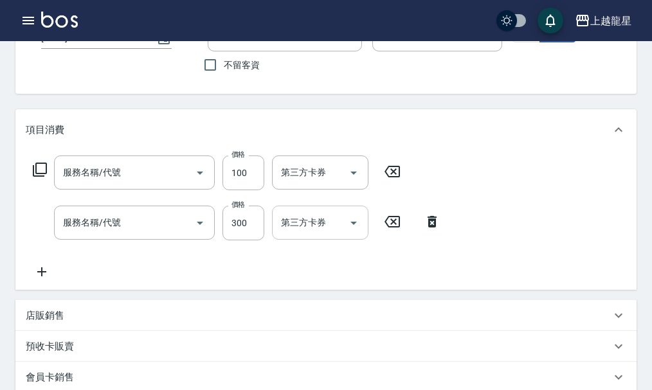
type input "[DATE] 13:27"
type input "Alisa-10"
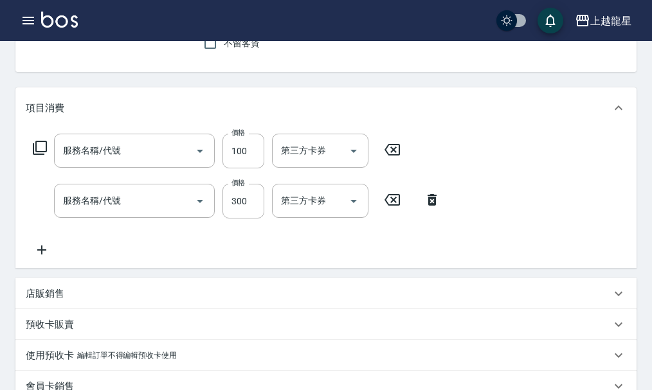
type input "[PERSON_NAME]/0956266858/12-279"
type input "電棒.夾直(709)"
type input "一般洗髮(500)"
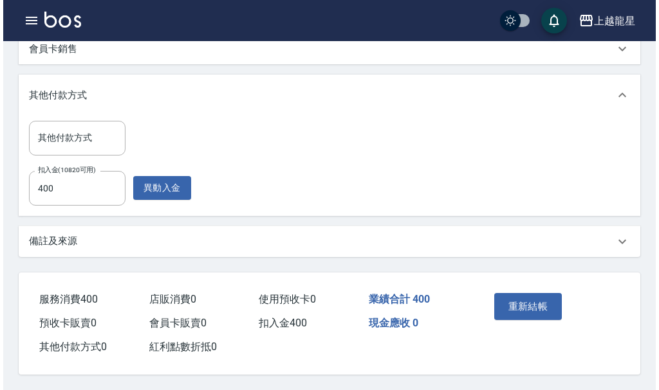
scroll to position [477, 0]
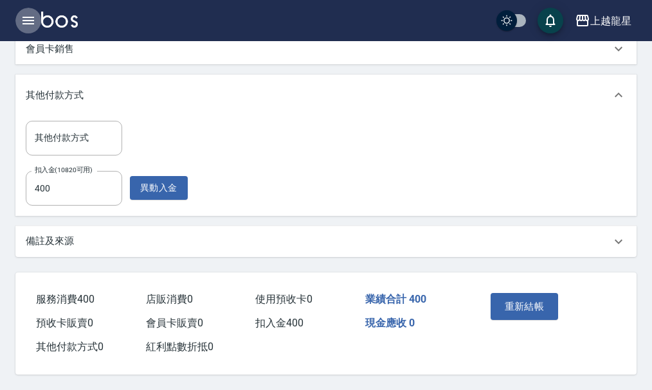
click at [22, 23] on icon "button" at bounding box center [28, 20] width 15 height 15
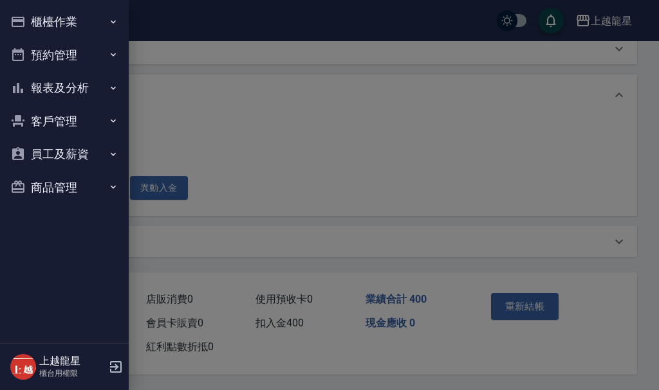
click at [84, 20] on button "櫃檯作業" at bounding box center [64, 21] width 118 height 33
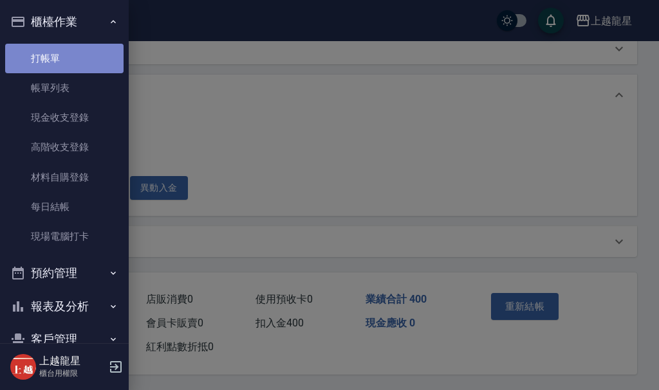
click at [71, 62] on link "打帳單" at bounding box center [64, 59] width 118 height 30
